Goal: Complete application form

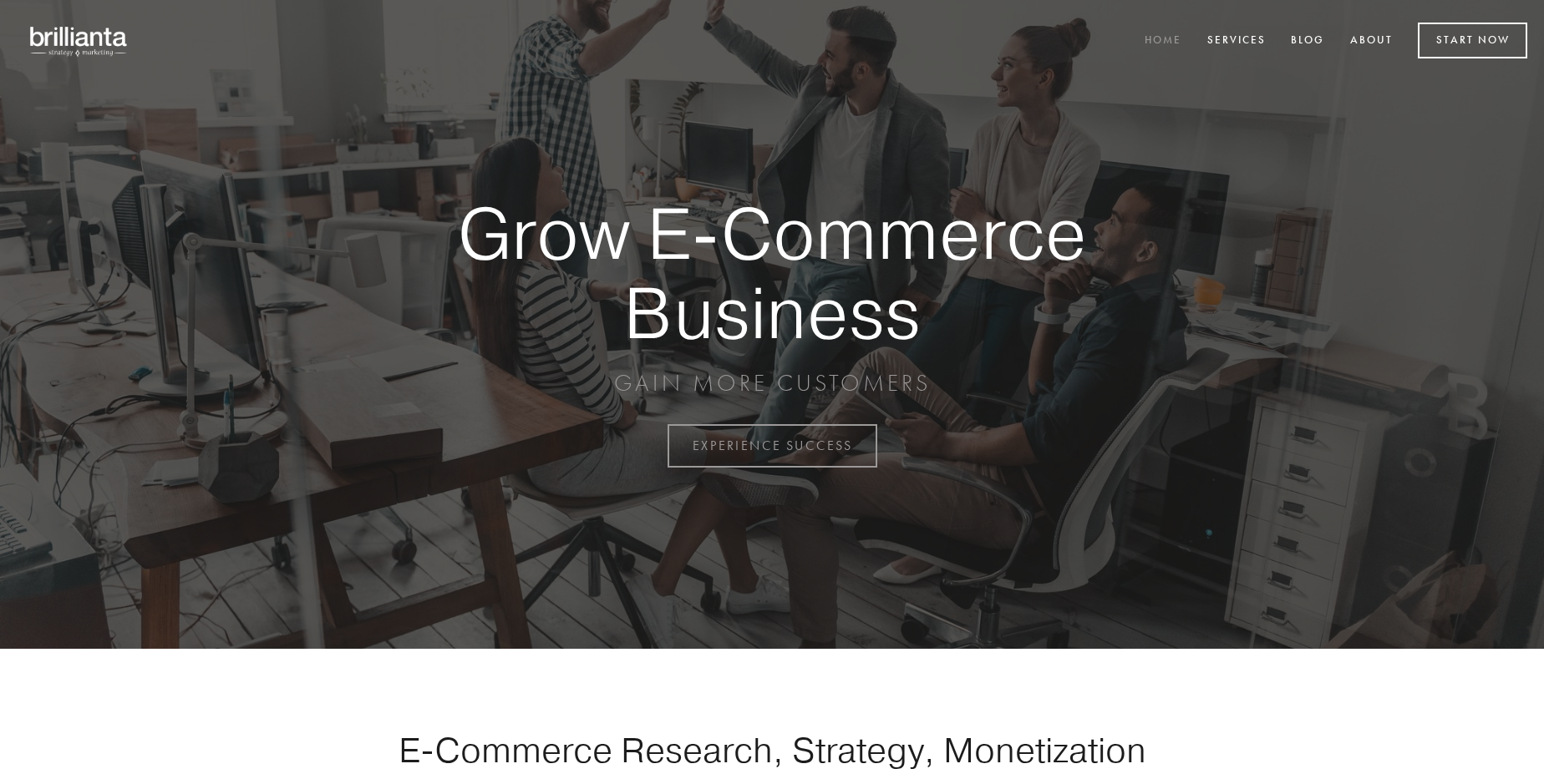
scroll to position [4377, 0]
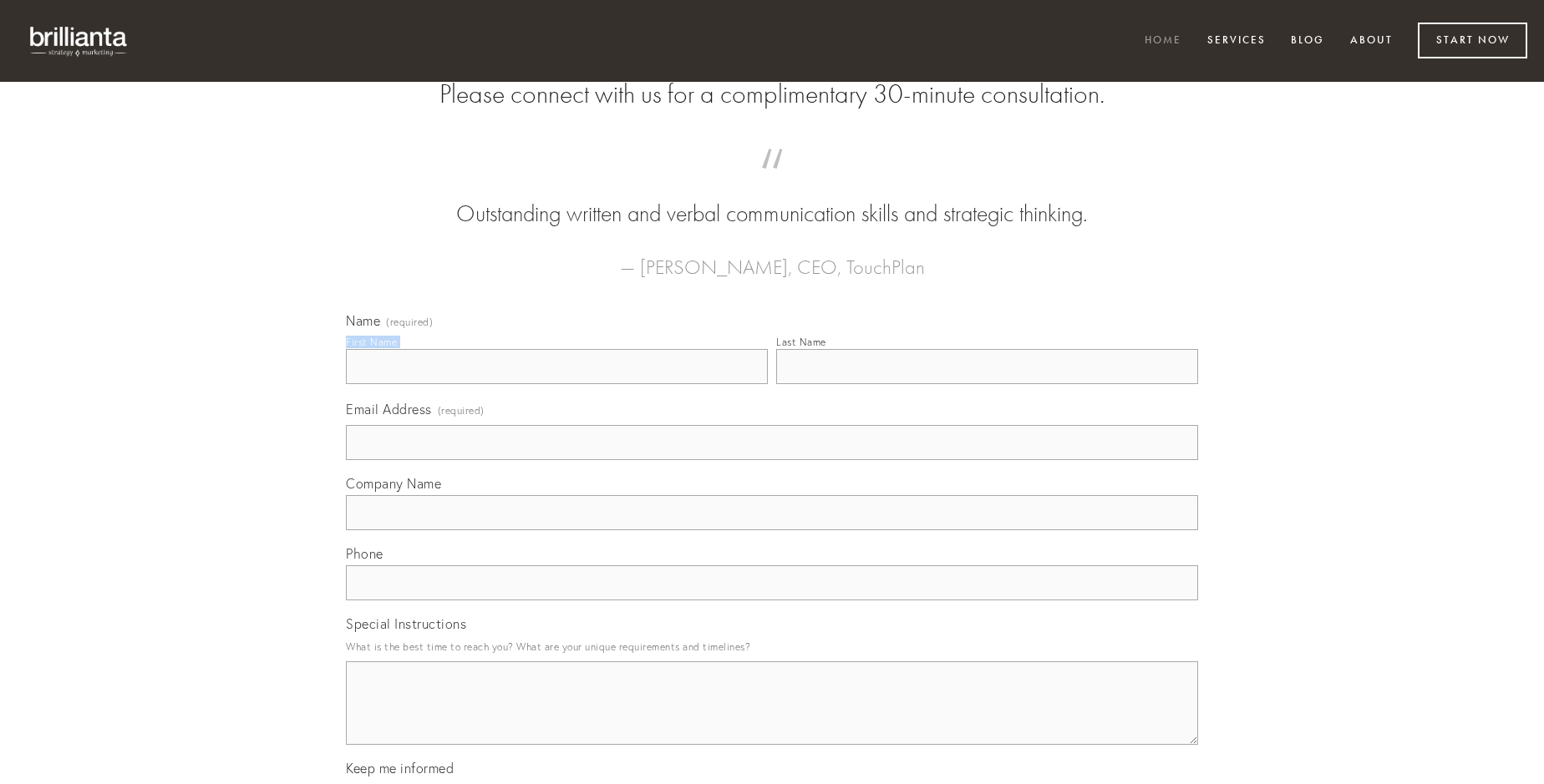
type input "[PERSON_NAME]"
click at [987, 384] on input "Last Name" at bounding box center [987, 366] width 422 height 35
type input "[PERSON_NAME]"
click at [772, 460] on input "Email Address (required)" at bounding box center [771, 442] width 852 height 35
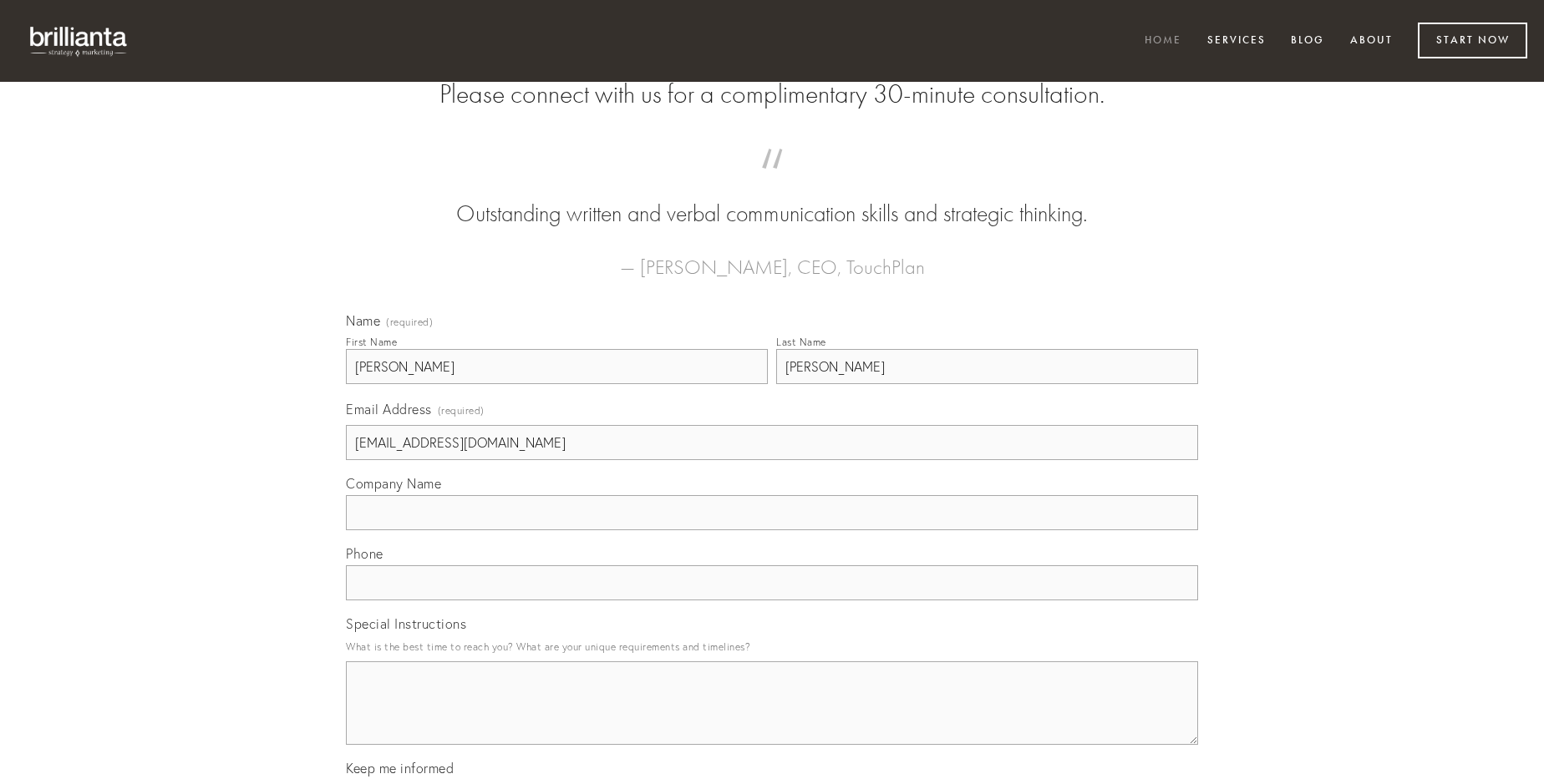
type input "[EMAIL_ADDRESS][DOMAIN_NAME]"
click at [772, 530] on input "Company Name" at bounding box center [771, 512] width 852 height 35
type input "pecus"
click at [772, 601] on input "text" at bounding box center [771, 582] width 852 height 35
click at [772, 718] on textarea "Special Instructions" at bounding box center [771, 703] width 852 height 84
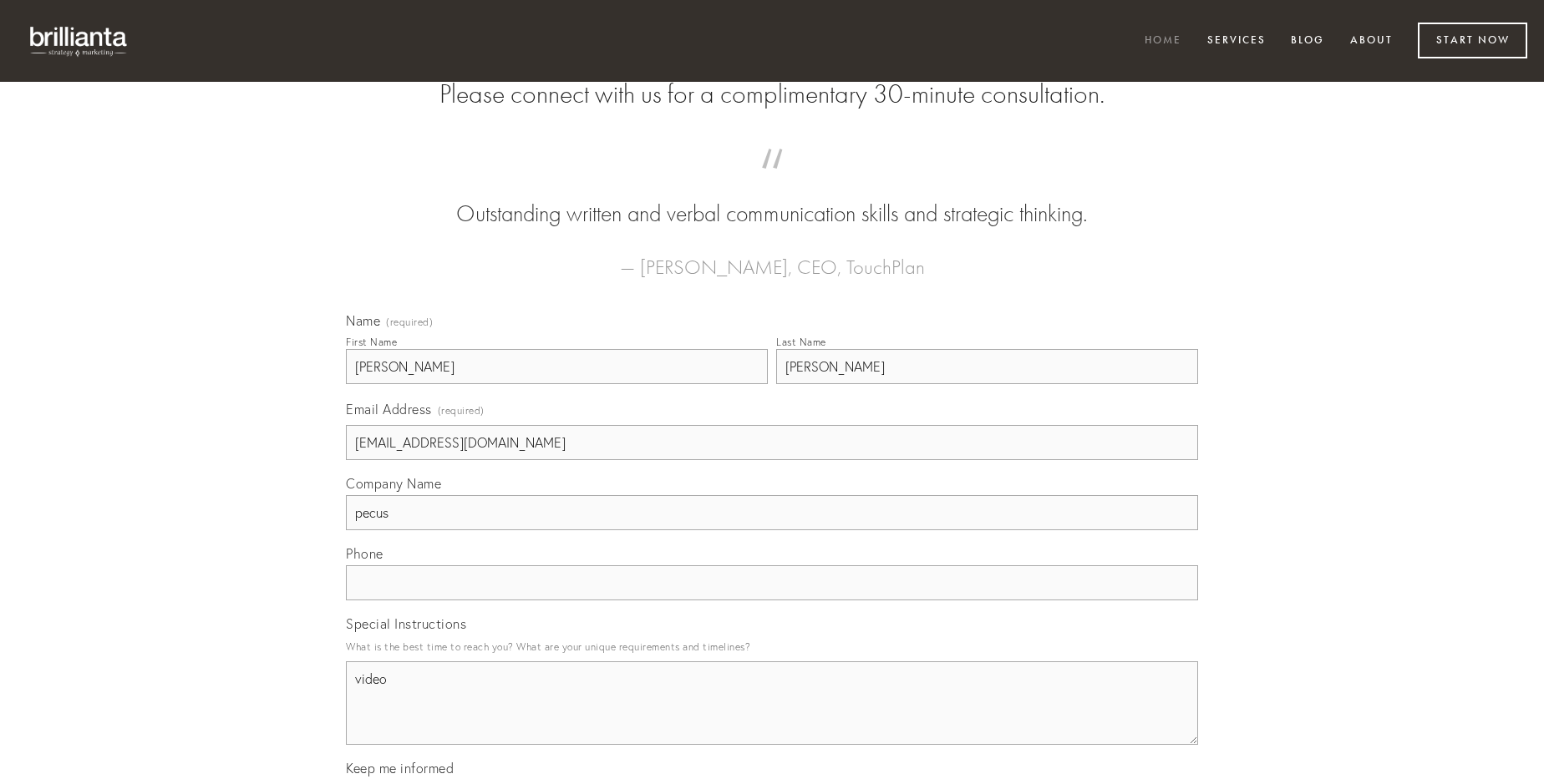
type textarea "video"
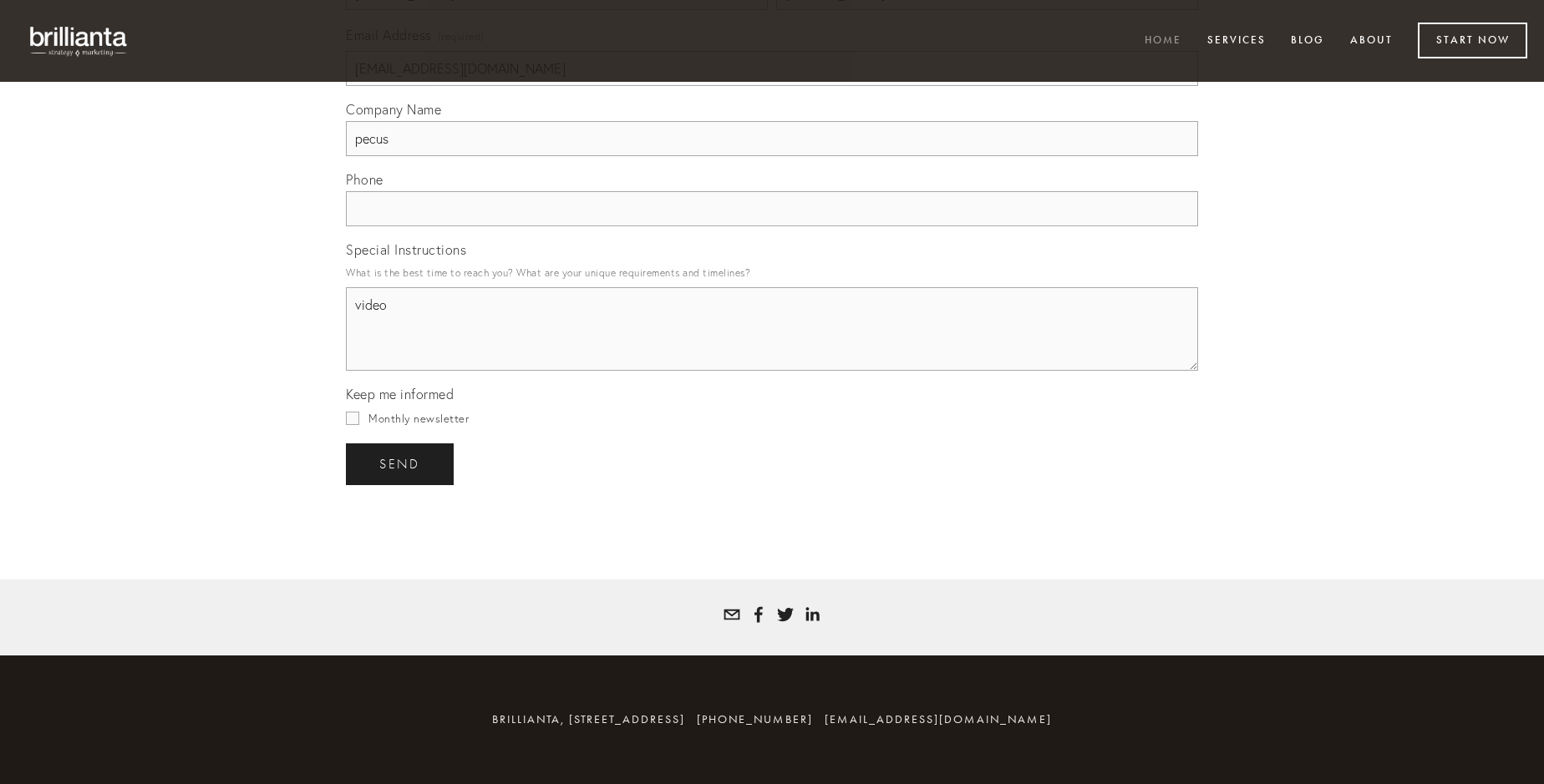
click at [401, 464] on span "send" at bounding box center [400, 464] width 41 height 15
